Goal: Transaction & Acquisition: Obtain resource

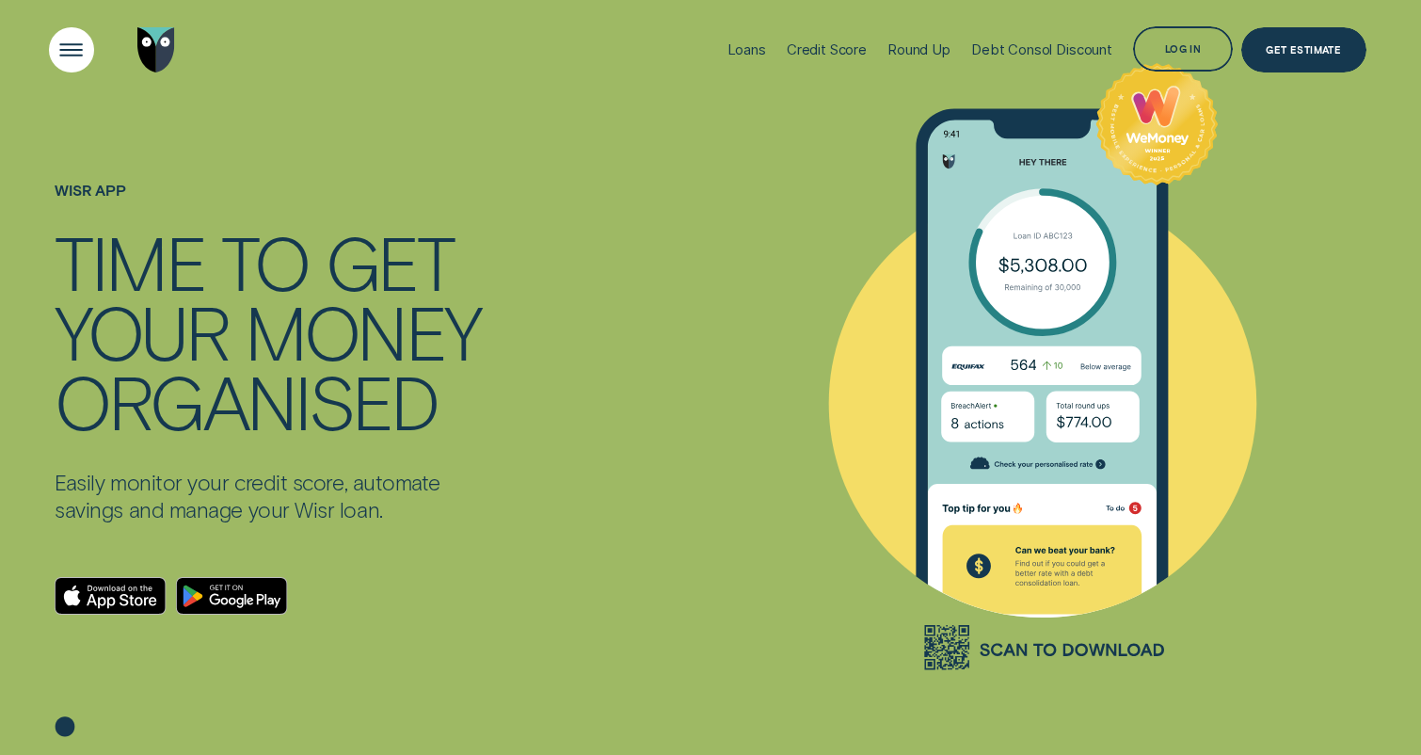
click at [61, 50] on div "Open Menu" at bounding box center [71, 49] width 63 height 63
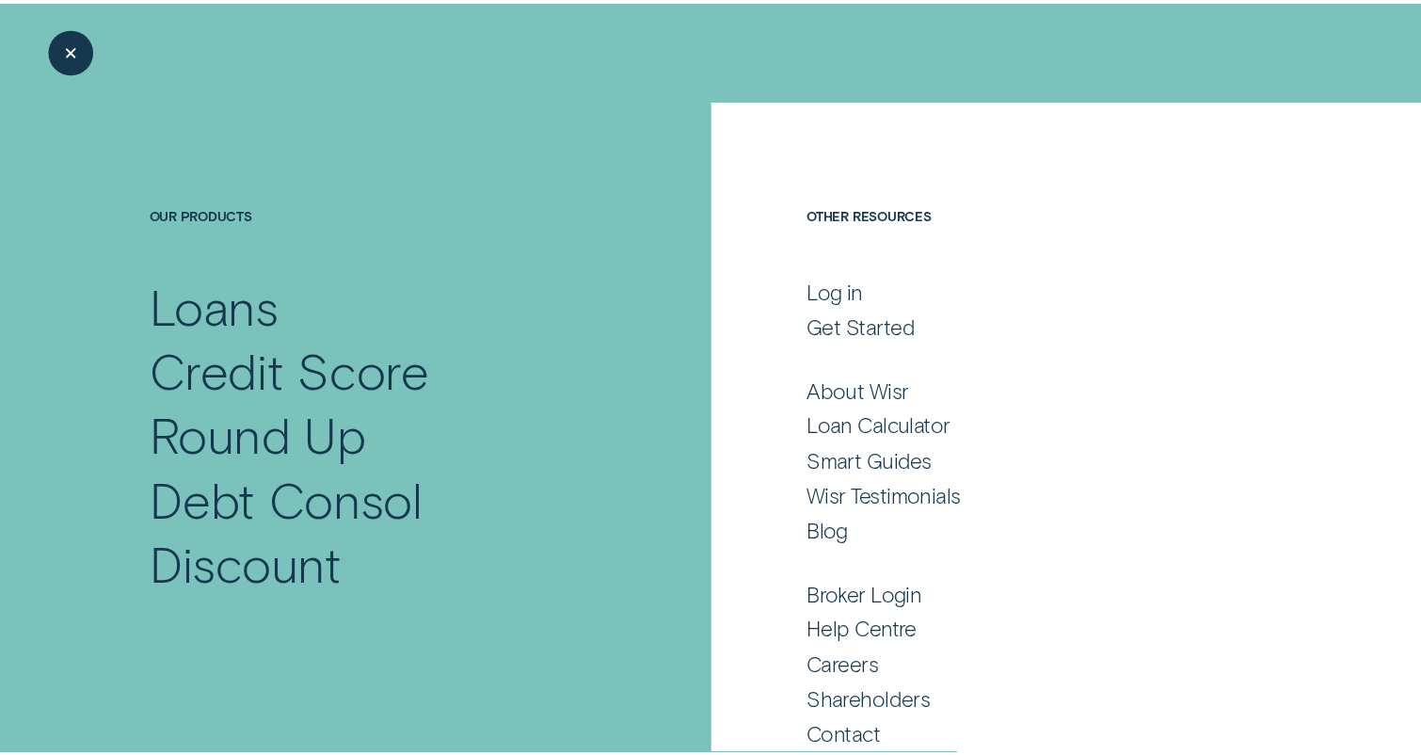
scroll to position [17, 0]
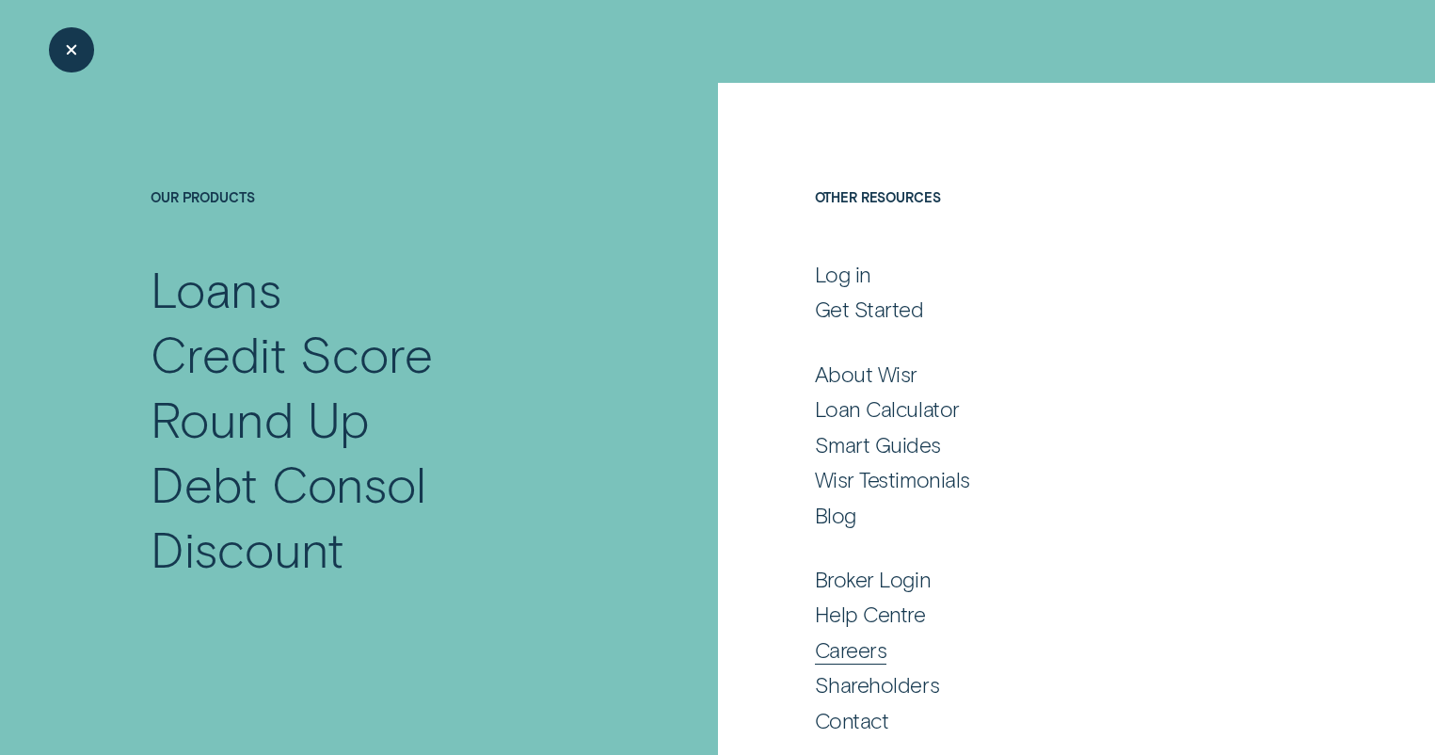
click at [849, 638] on div "Careers" at bounding box center [851, 649] width 72 height 27
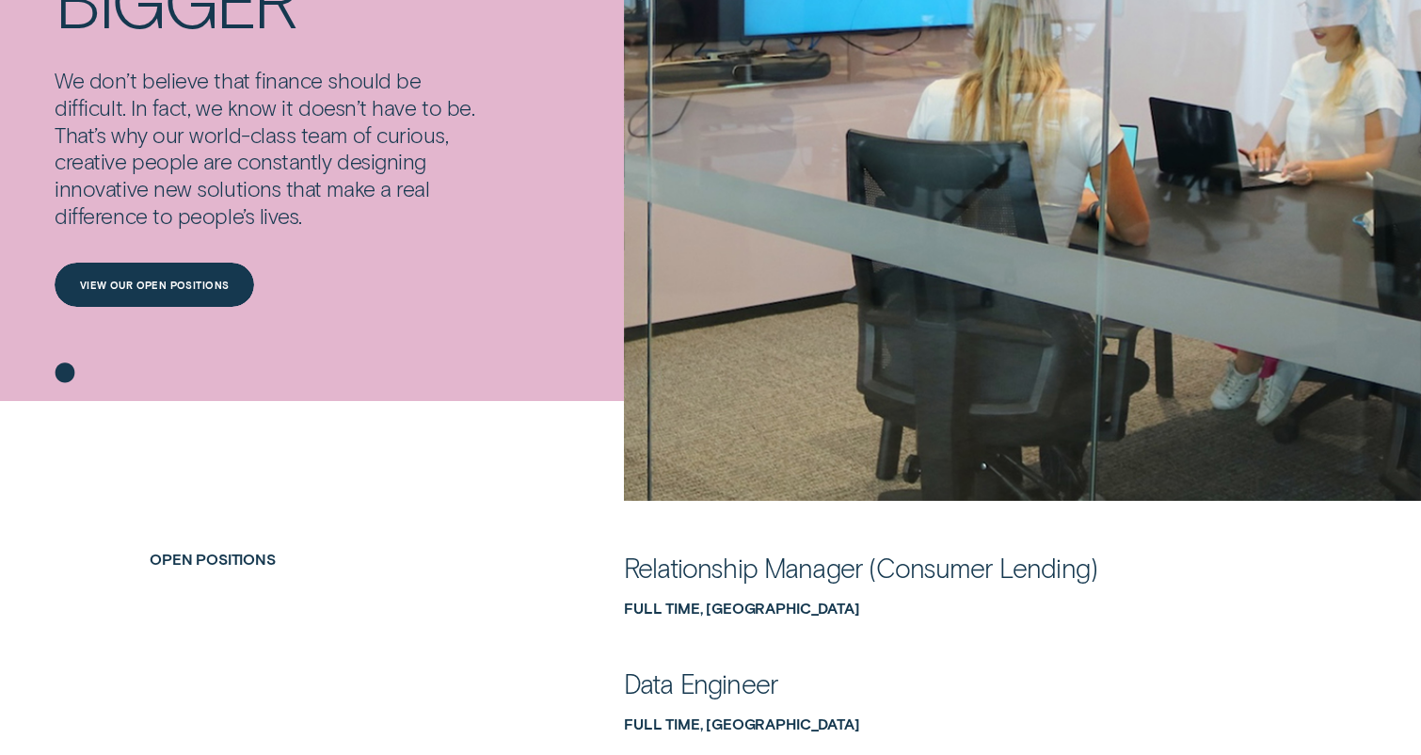
scroll to position [677, 0]
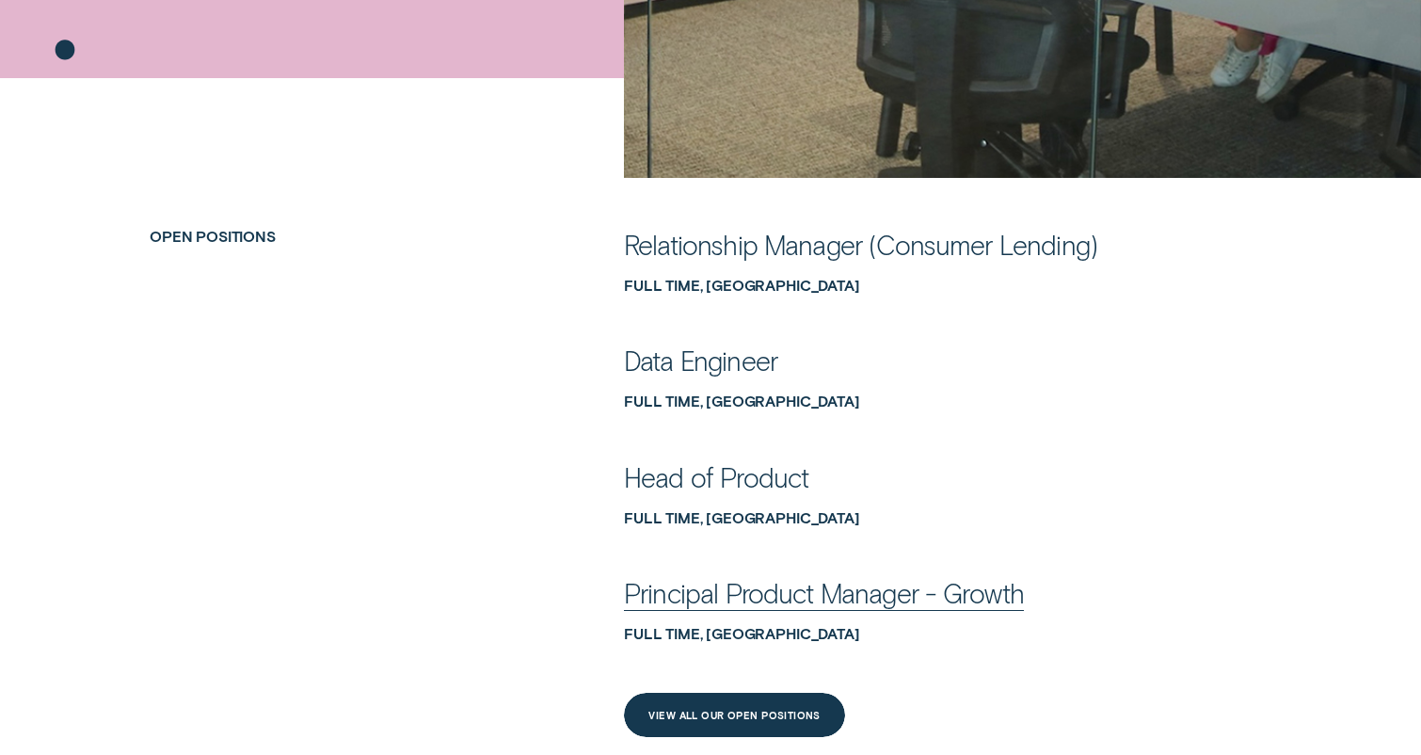
click at [790, 598] on div "Principal Product Manager - Growth" at bounding box center [824, 593] width 400 height 34
click at [768, 476] on div "Head of Product" at bounding box center [716, 477] width 184 height 34
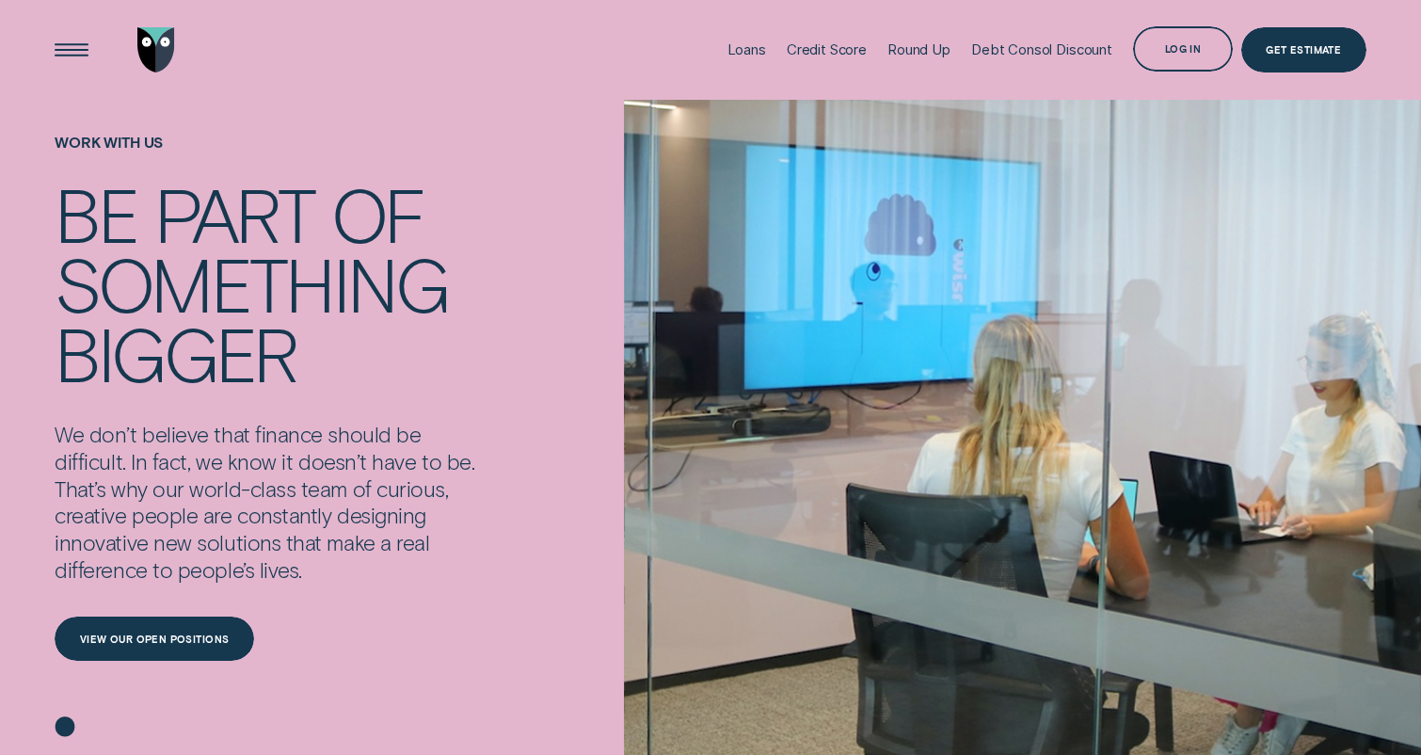
click at [155, 57] on img "Go to home page" at bounding box center [156, 49] width 38 height 45
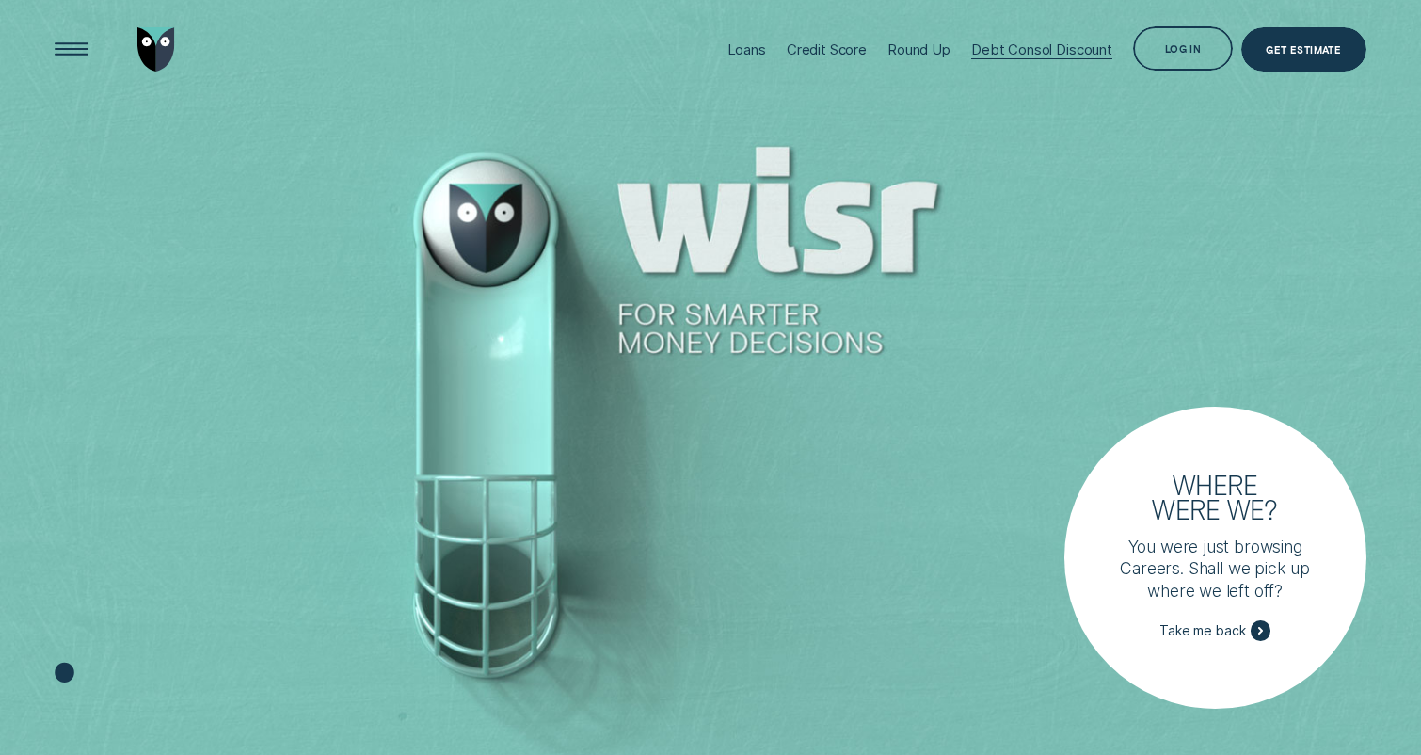
click at [997, 46] on div "Debt Consol Discount" at bounding box center [1041, 49] width 141 height 18
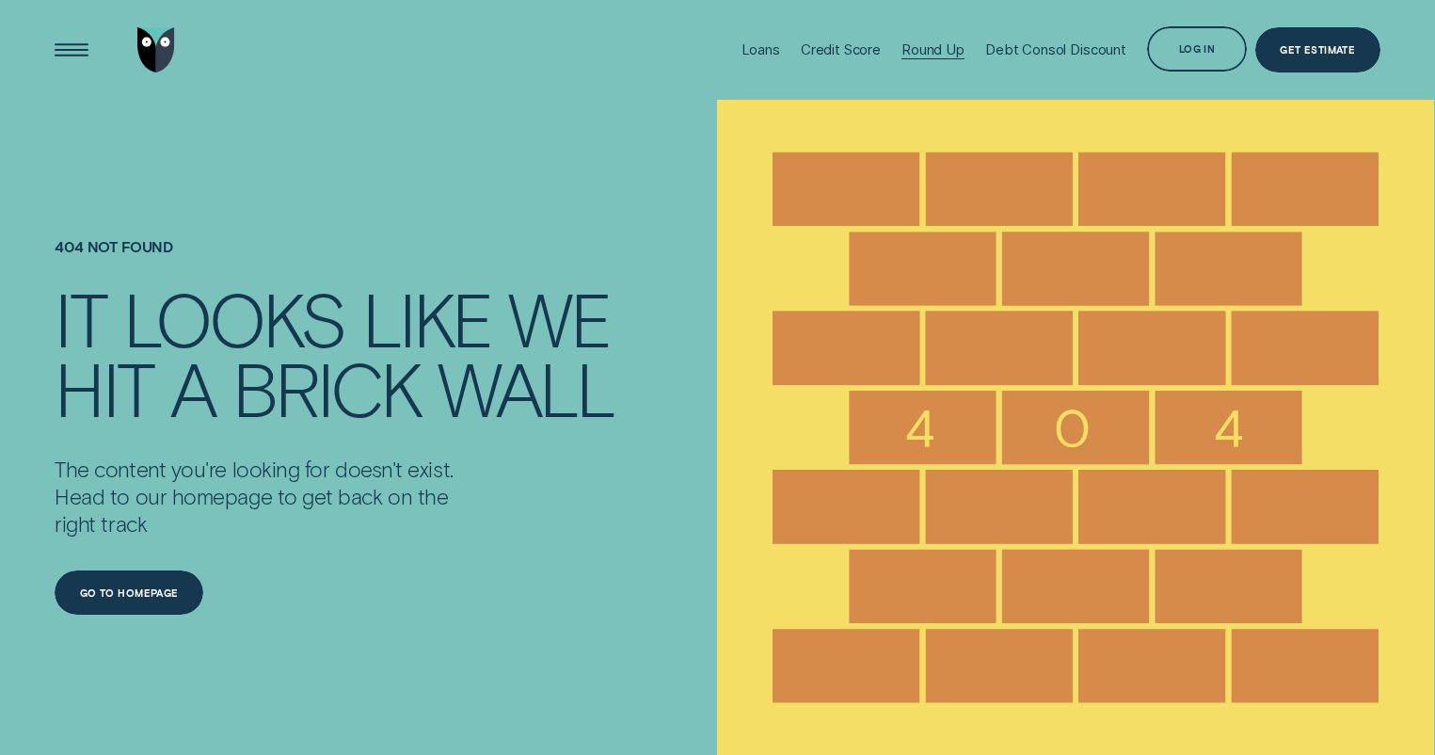
click at [928, 45] on div "Round Up" at bounding box center [932, 49] width 63 height 18
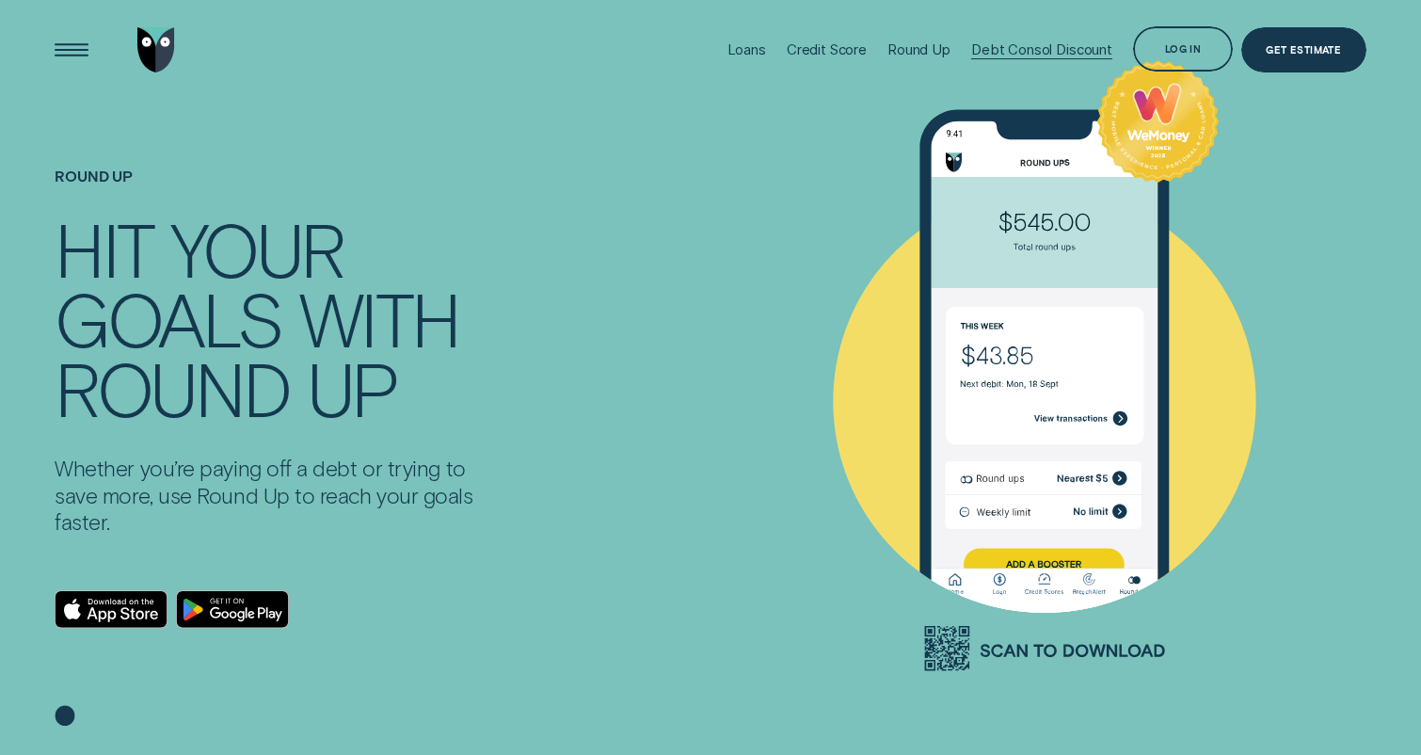
click at [1070, 49] on div "Debt Consol Discount" at bounding box center [1041, 49] width 141 height 18
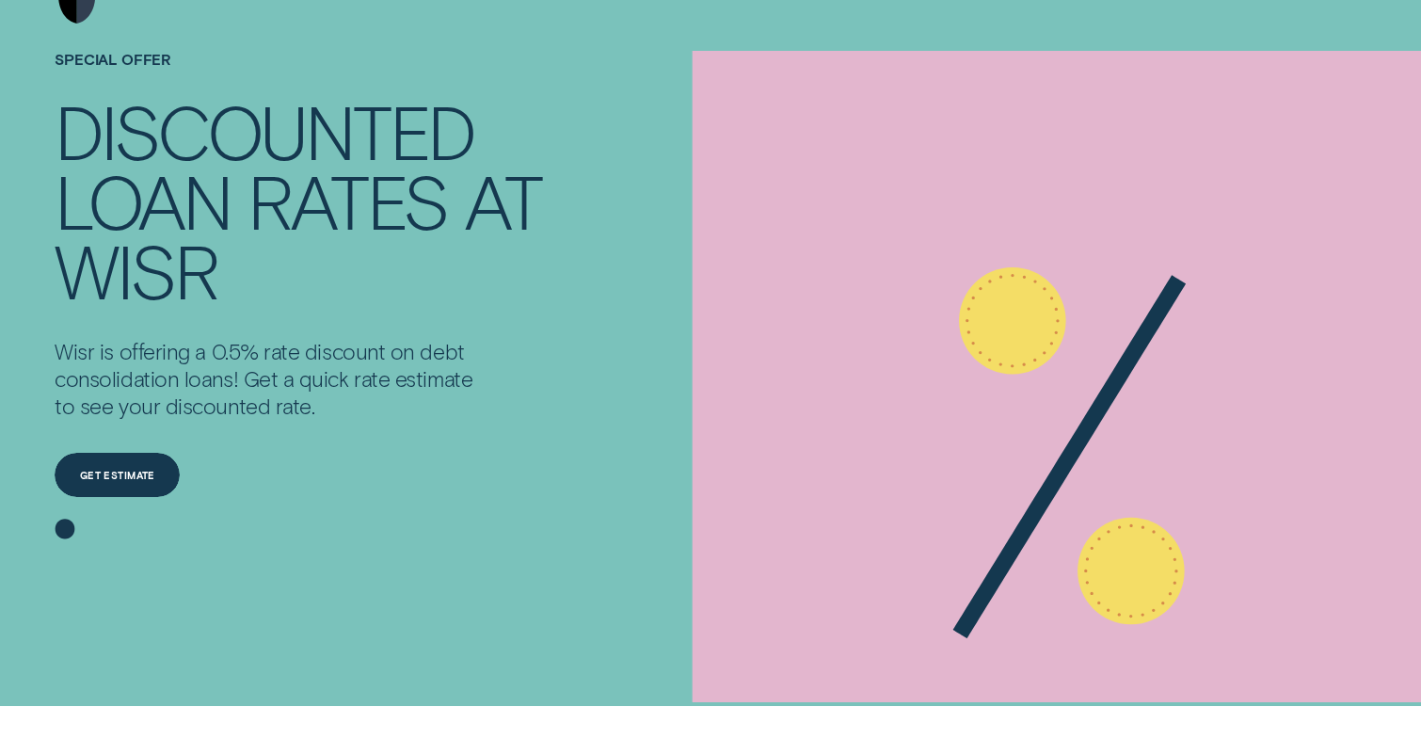
scroll to position [77, 0]
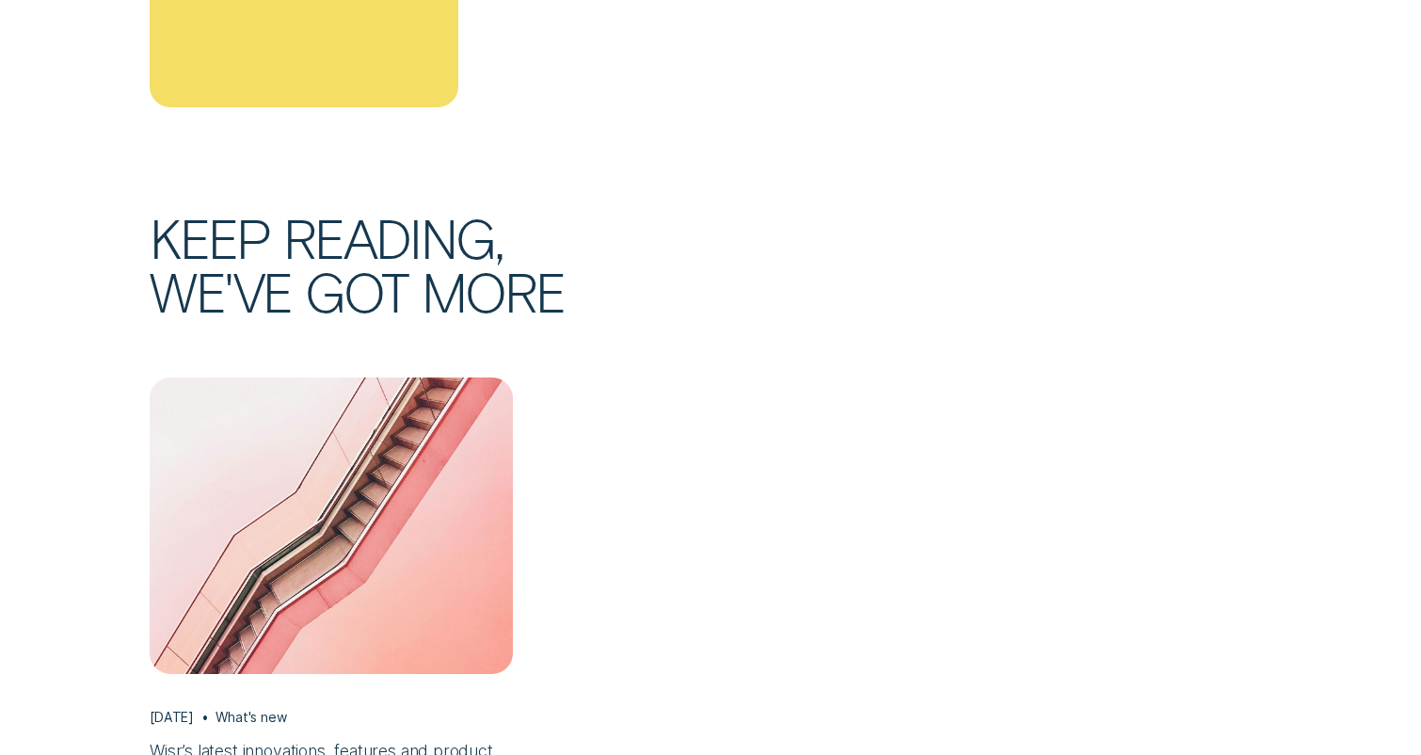
scroll to position [5783, 0]
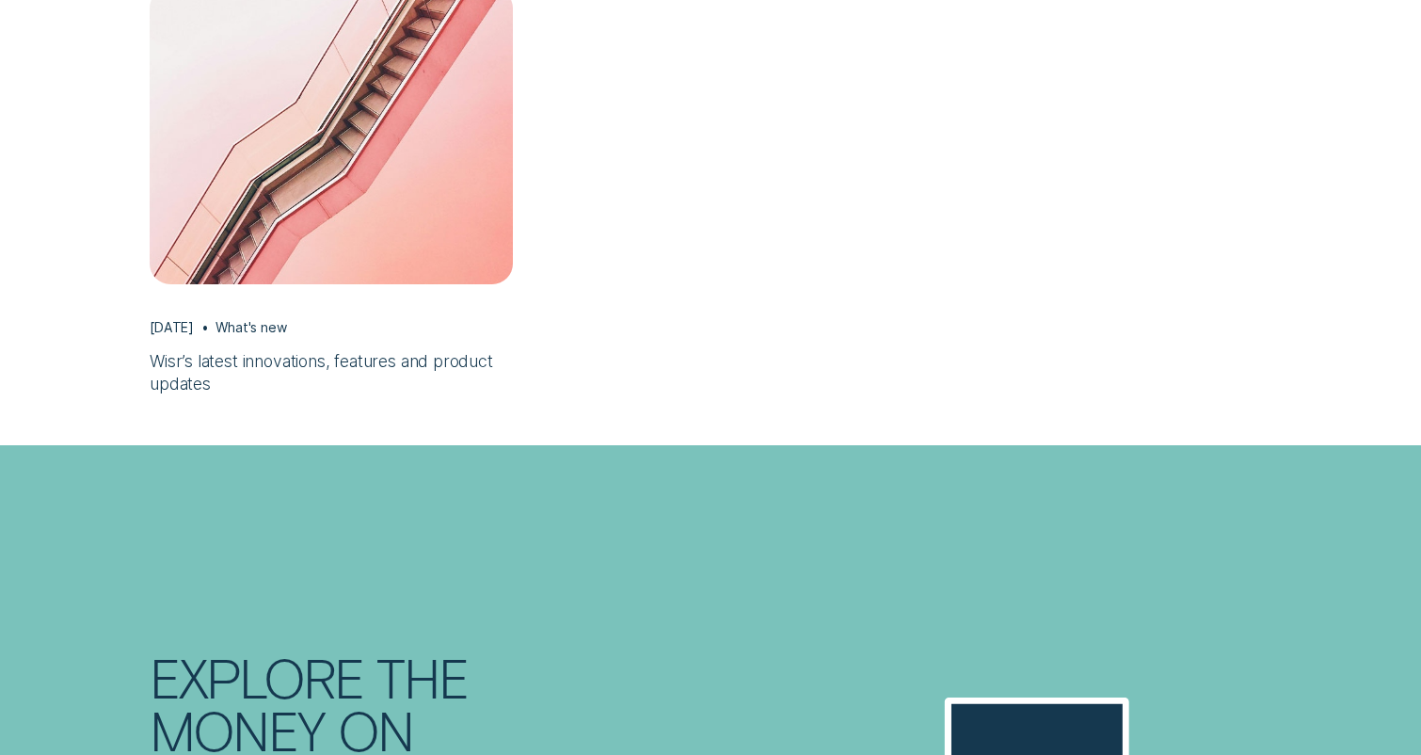
click at [441, 350] on h3 "Wisr’s latest innovations, features and product updates" at bounding box center [331, 372] width 363 height 45
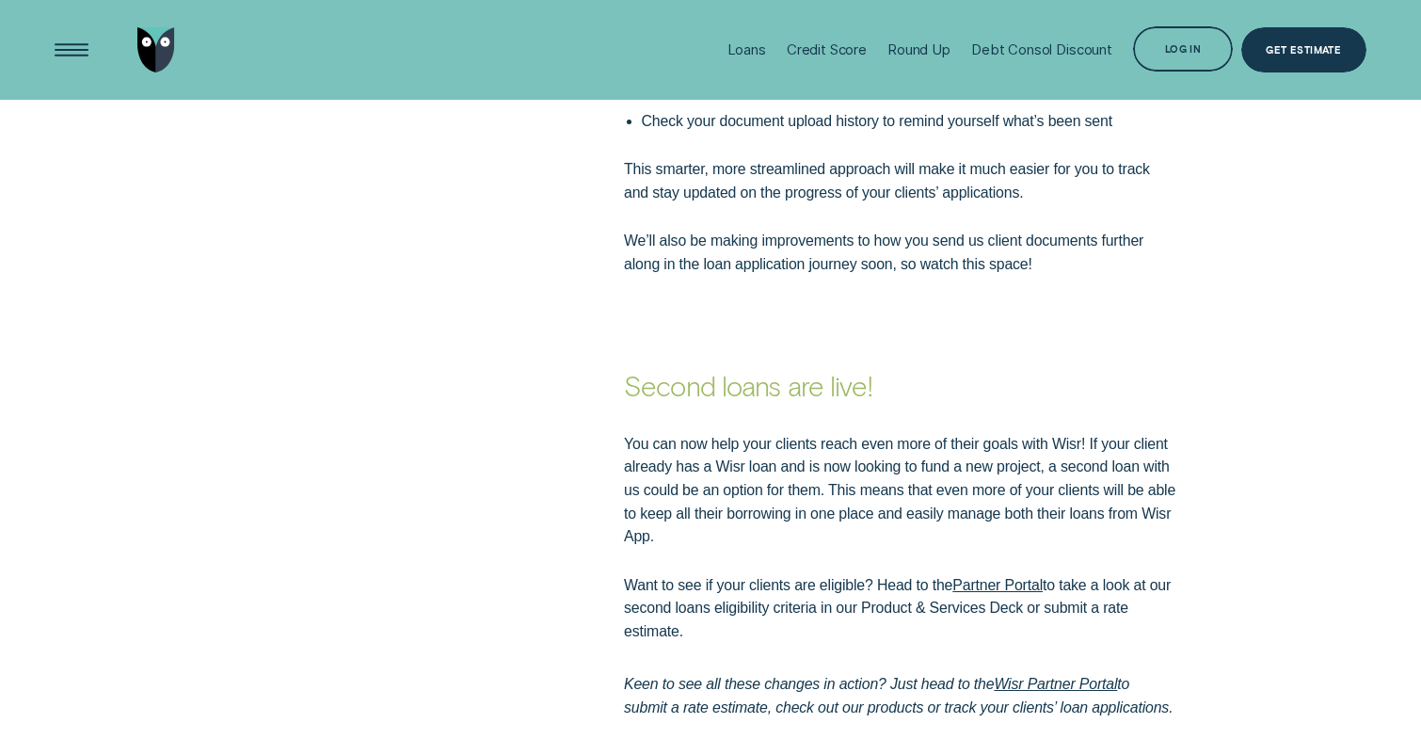
scroll to position [2513, 0]
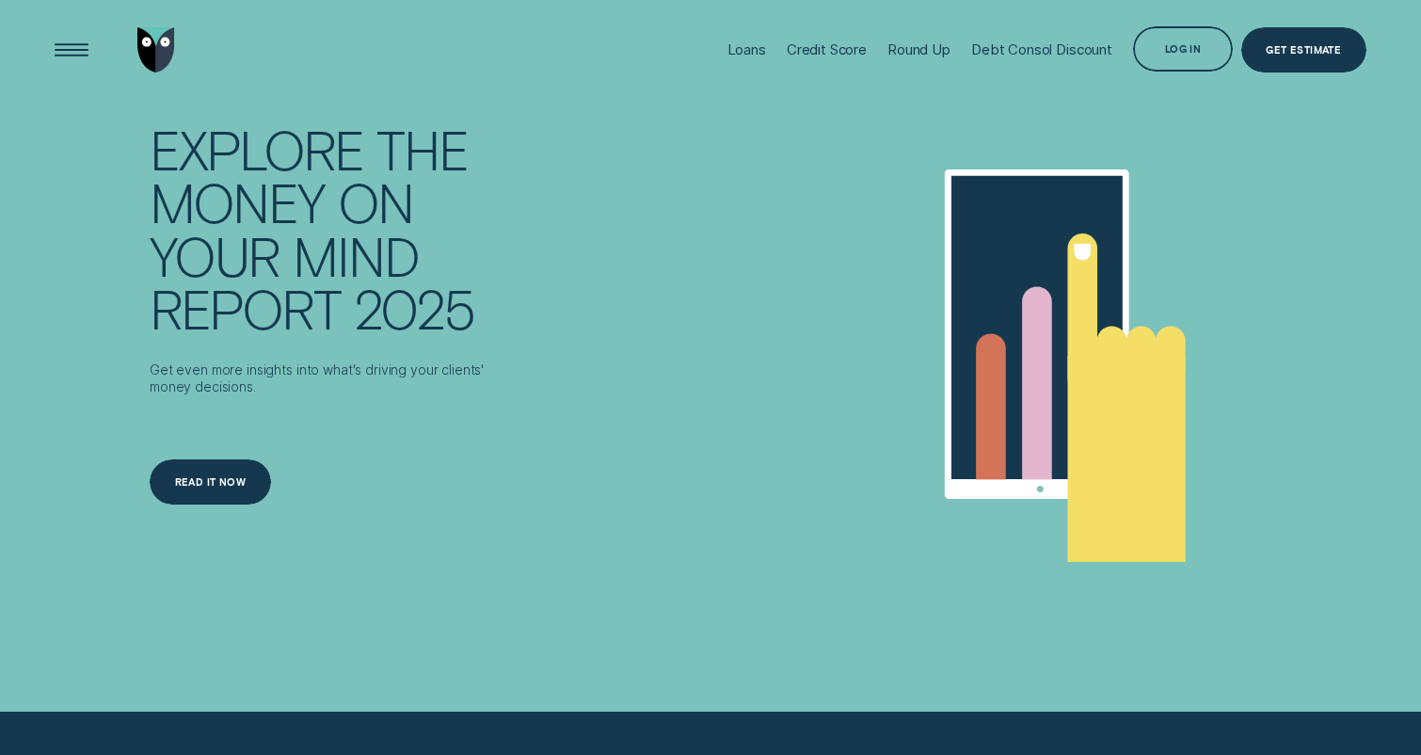
scroll to position [6173, 0]
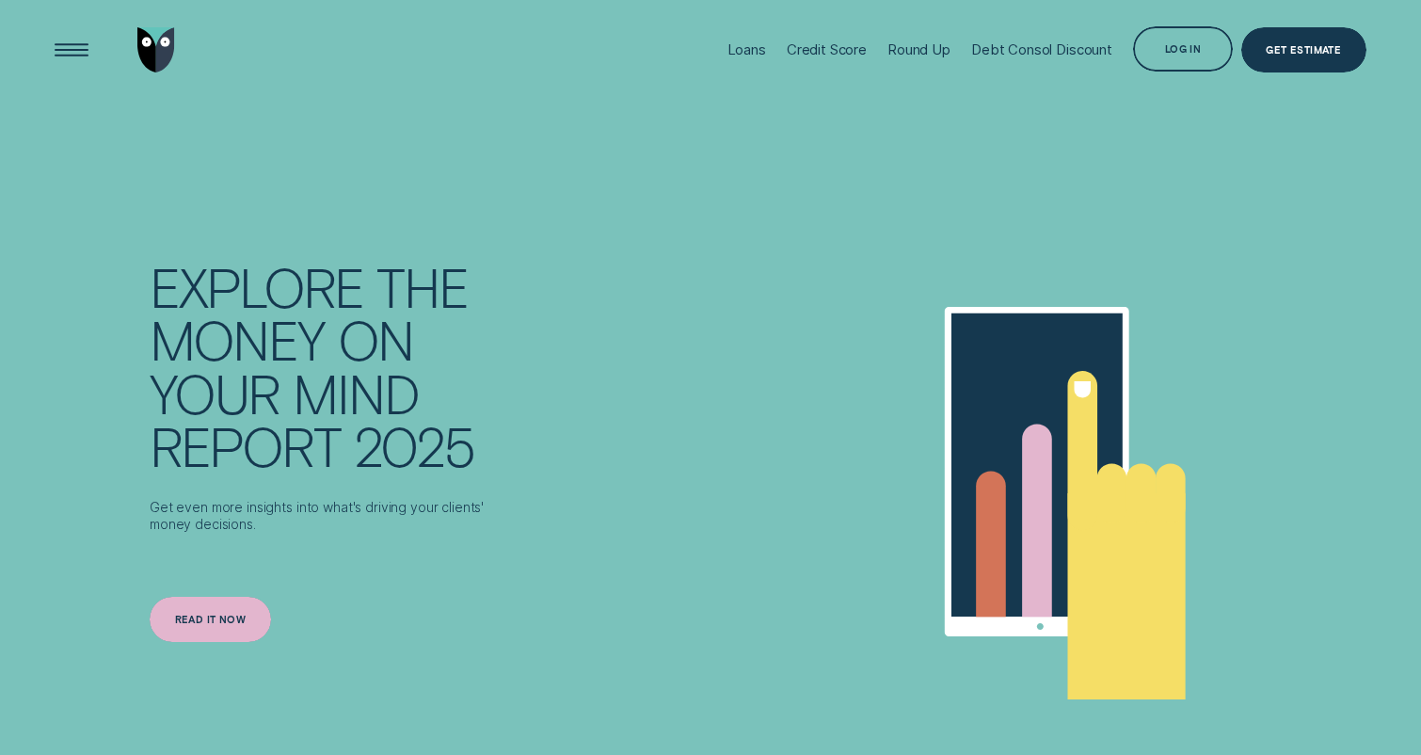
click at [244, 614] on div "Read it now" at bounding box center [211, 618] width 72 height 8
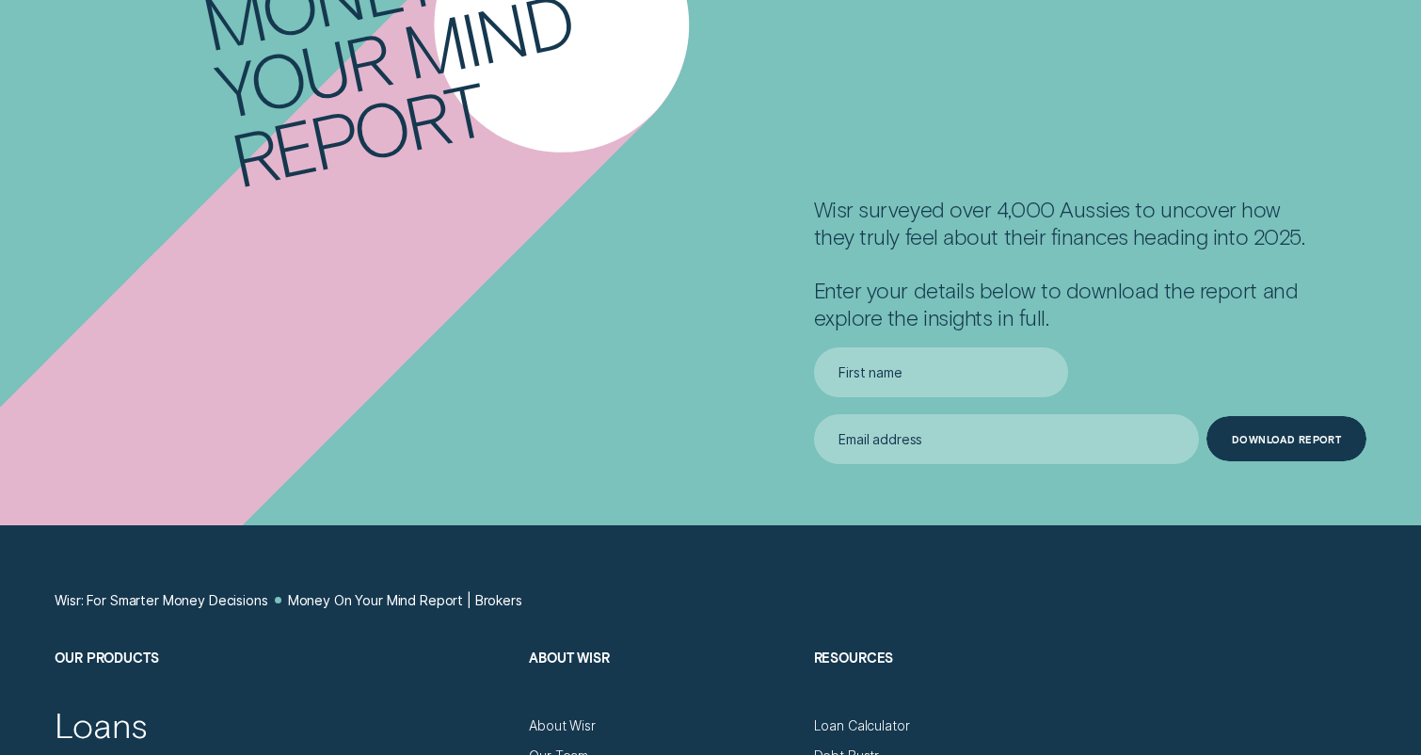
scroll to position [265, 0]
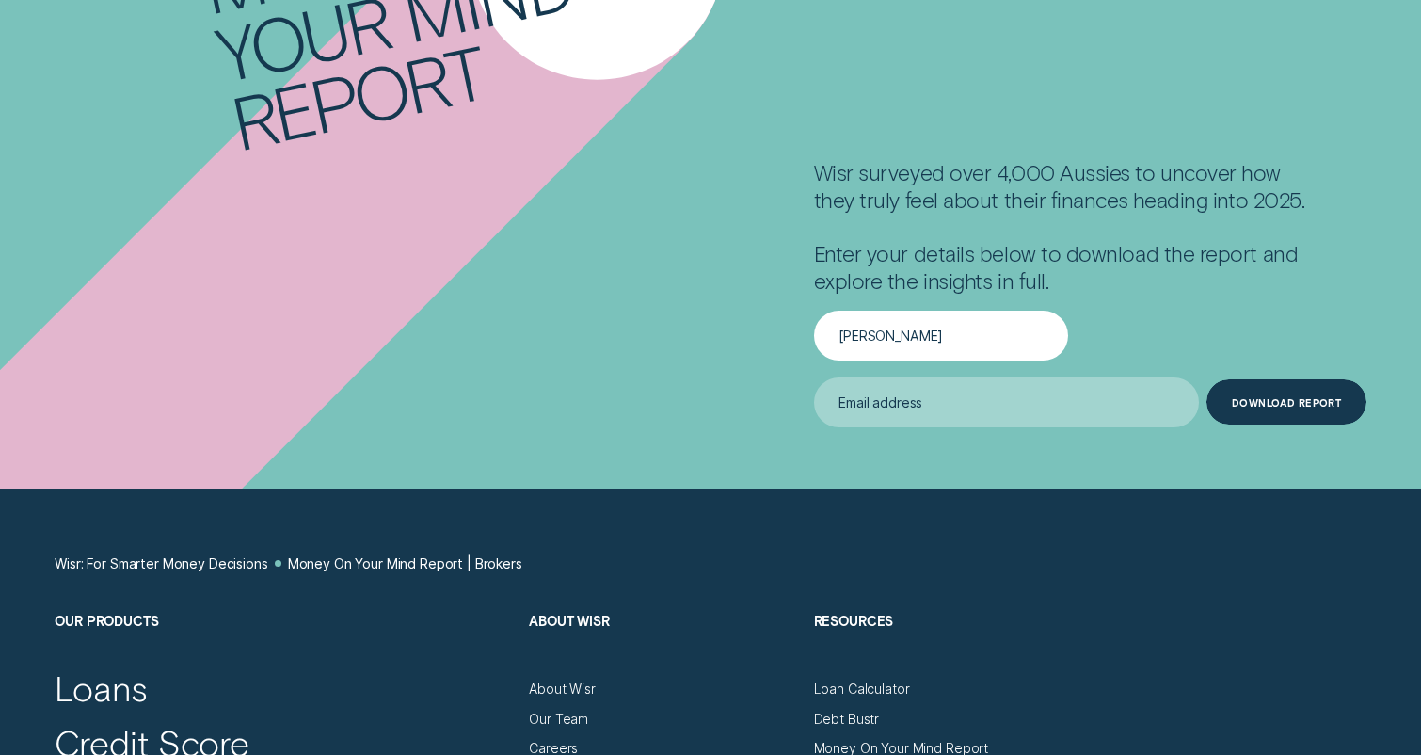
type input "James"
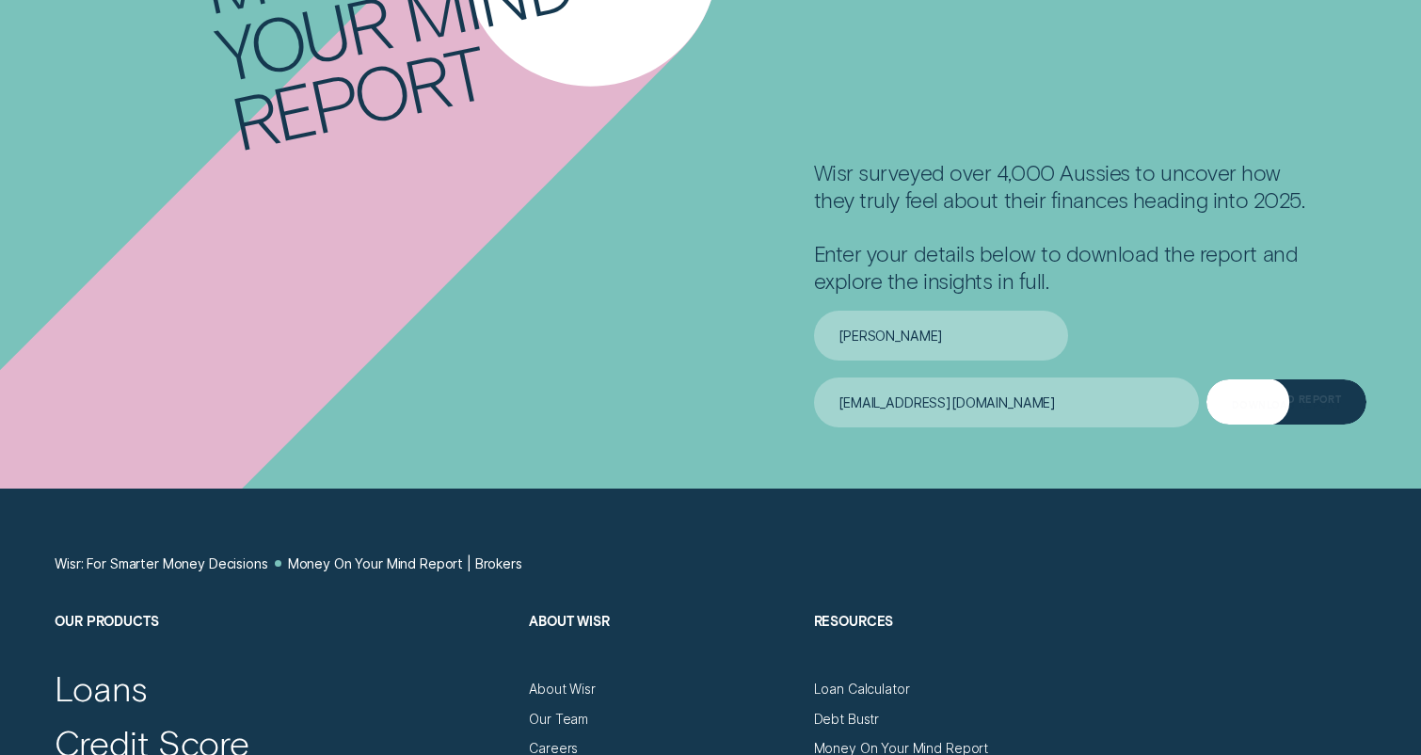
type input "jrpbax@gmail.com"
click at [1291, 400] on div "Download report" at bounding box center [1286, 404] width 109 height 8
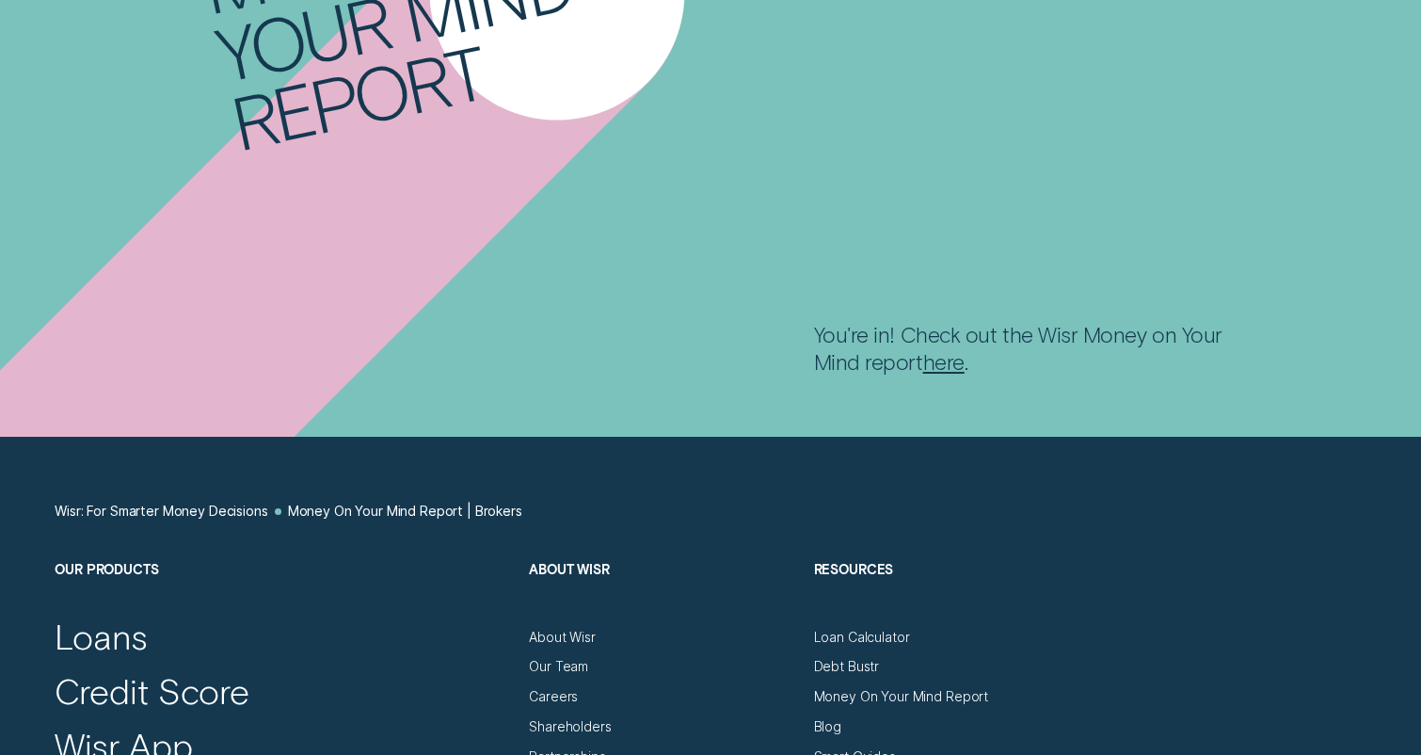
click at [923, 348] on link "here" at bounding box center [943, 361] width 41 height 26
